Goal: Entertainment & Leisure: Consume media (video, audio)

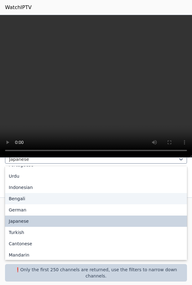
scroll to position [131, 0]
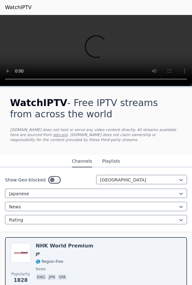
click at [121, 113] on h1 "WatchIPTV - Free IPTV streams from across the world" at bounding box center [96, 108] width 172 height 23
click at [123, 233] on div "Popularity 1828 NHK World Premium JP 🌎 Region-free news eng jpn spa" at bounding box center [96, 265] width 192 height 66
